Goal: Navigation & Orientation: Find specific page/section

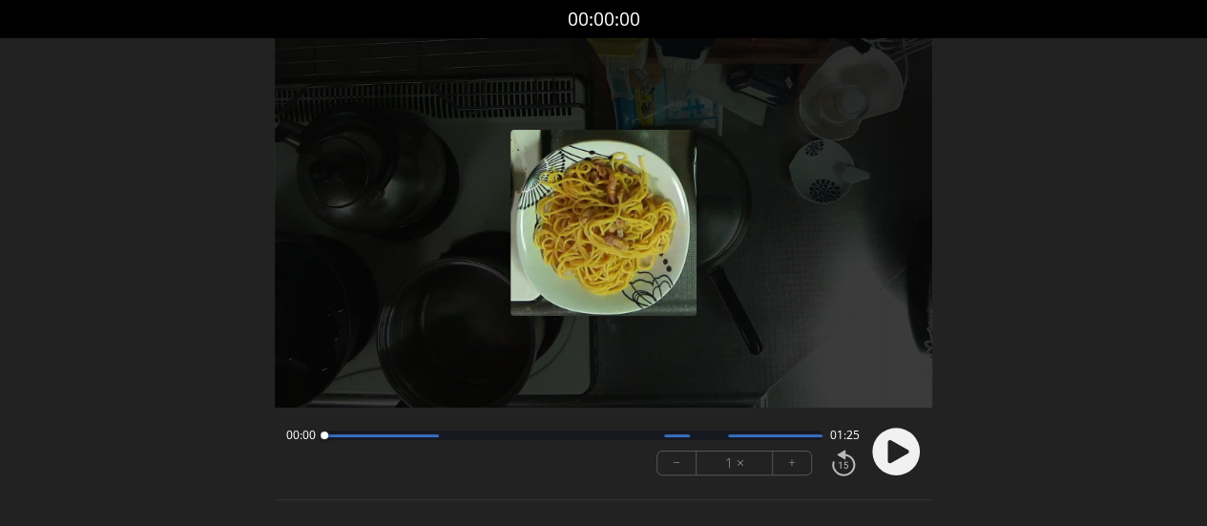
click at [902, 449] on icon at bounding box center [898, 451] width 21 height 23
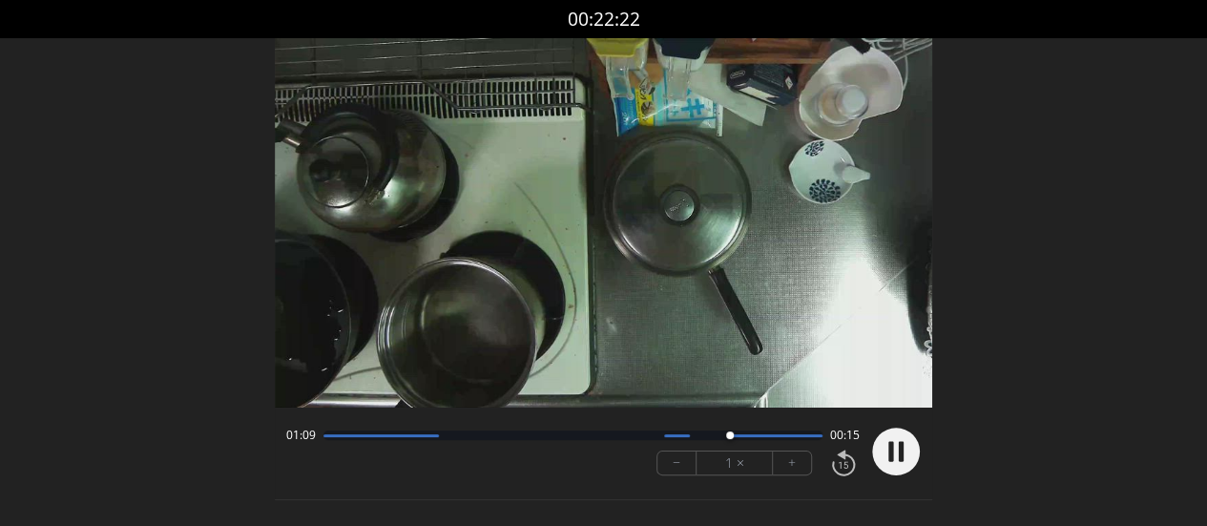
click at [897, 449] on circle at bounding box center [896, 453] width 48 height 48
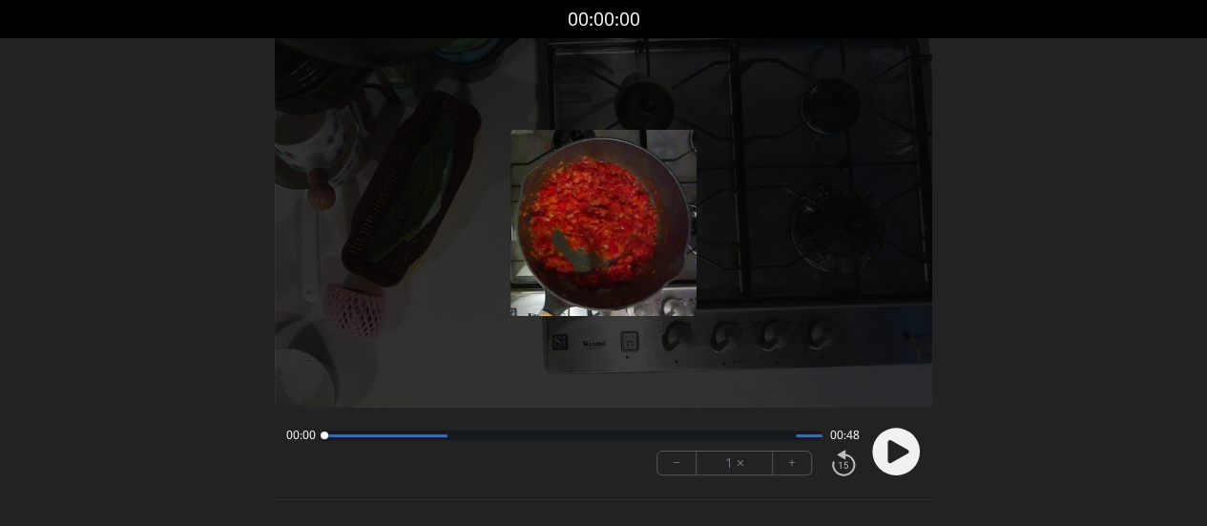
click at [897, 446] on icon at bounding box center [898, 451] width 21 height 23
